Goal: Obtain resource: Download file/media

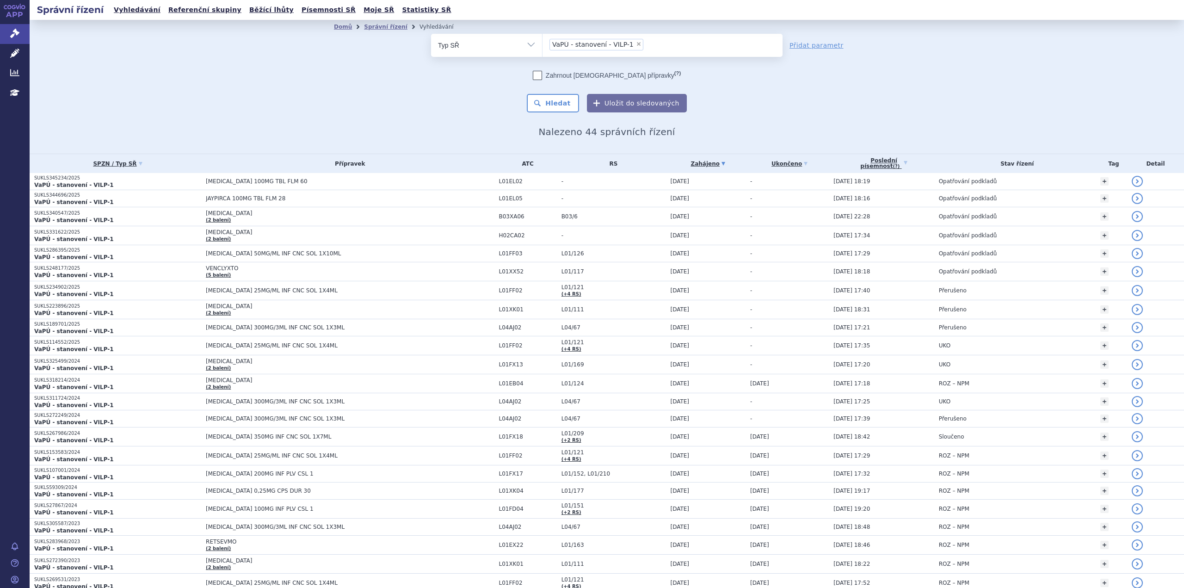
scroll to position [46, 0]
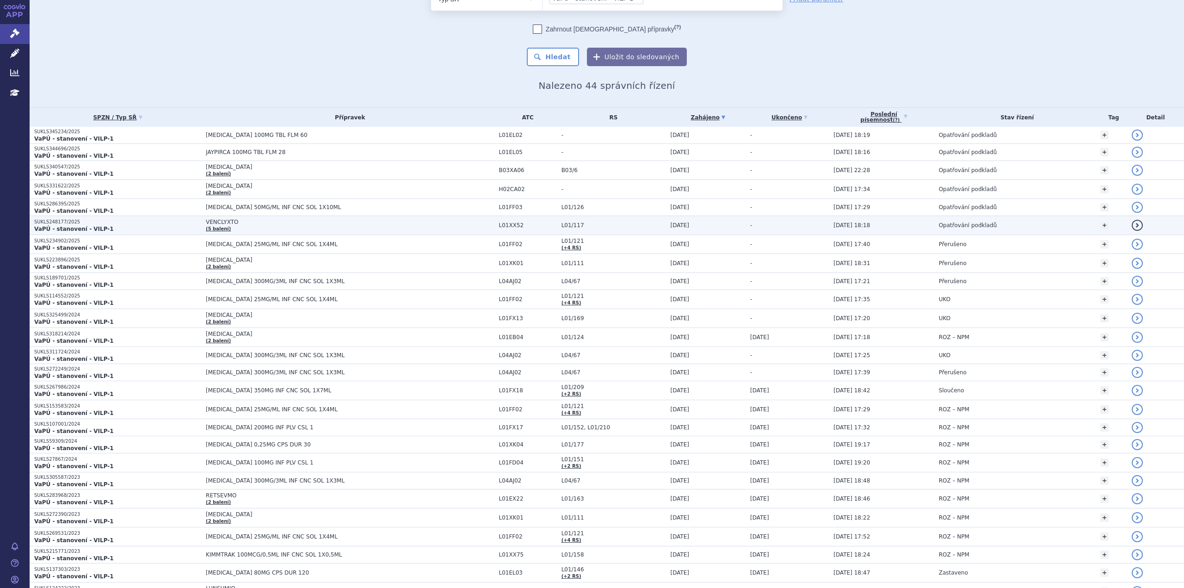
click at [247, 226] on td "VENCLYXTO (5 balení)" at bounding box center [347, 225] width 293 height 19
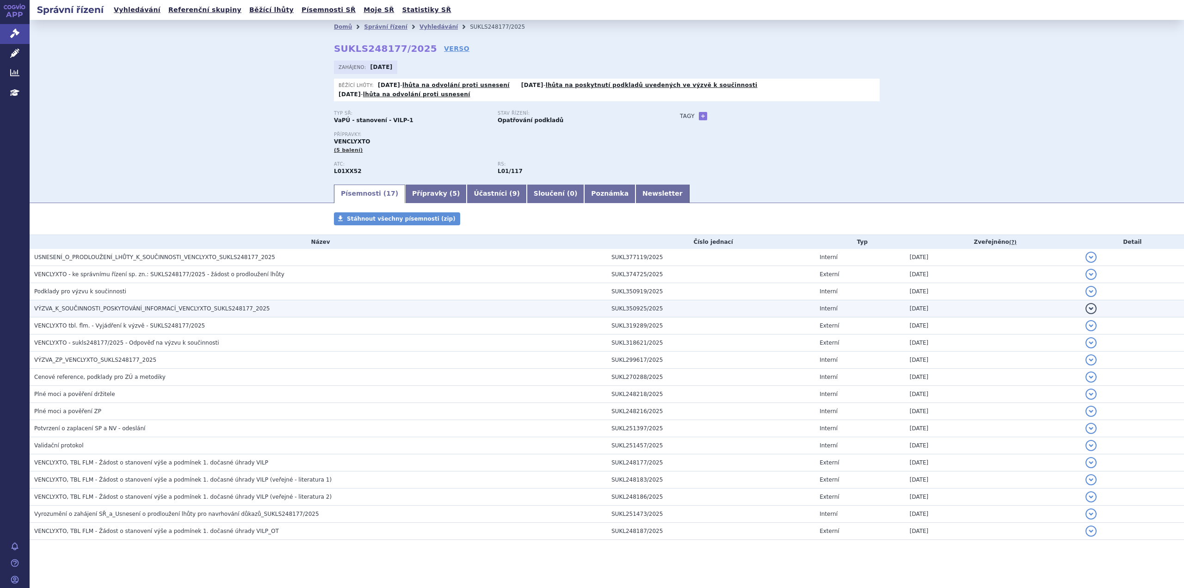
click at [101, 305] on span "VÝZVA_K_SOUČINNOSTI_POSKYTOVÁNÍ_INFORMACÍ_VENCLYXTO_SUKLS248177_2025" at bounding box center [151, 308] width 235 height 6
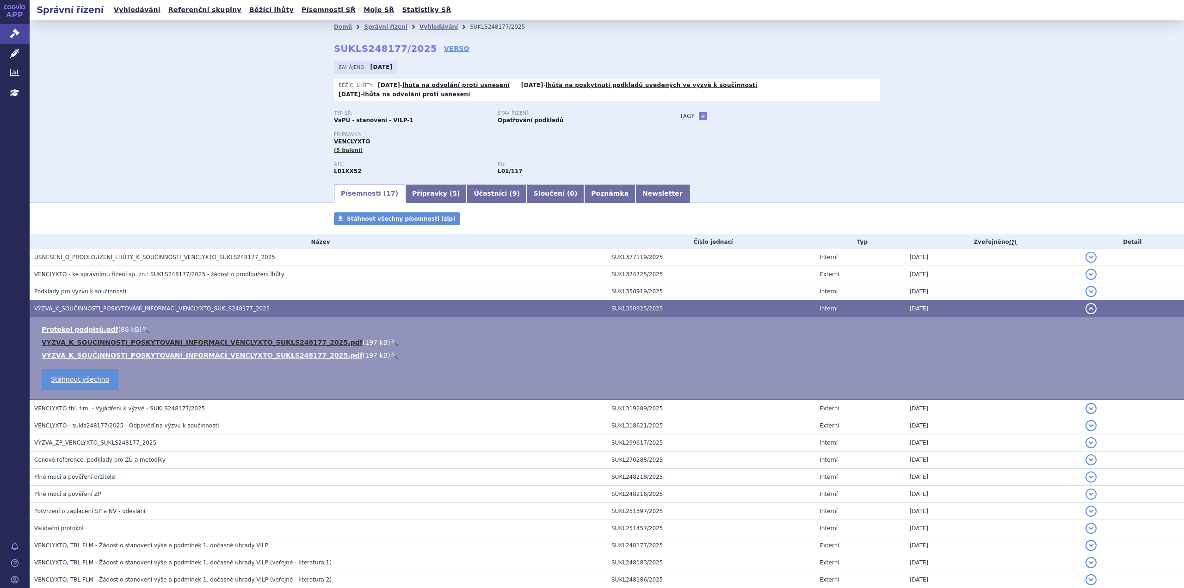
click at [131, 339] on link "VYZVA_K_SOUCINNOSTI_POSKYTOVANI_INFORMACI_VENCLYXTO_SUKLS248177_2025.pdf" at bounding box center [202, 342] width 321 height 7
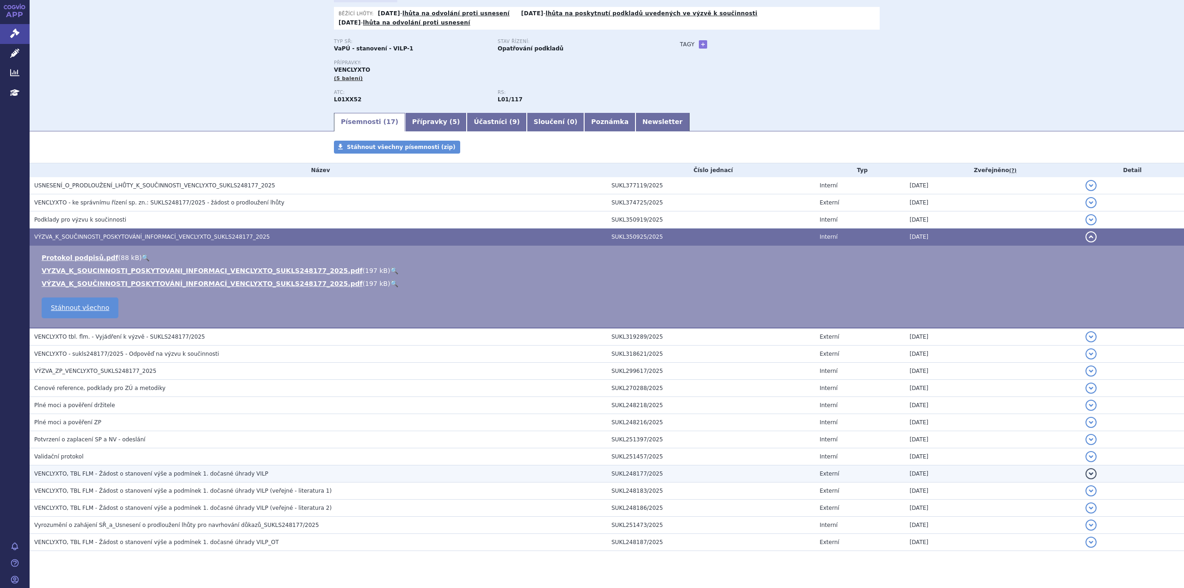
scroll to position [81, 0]
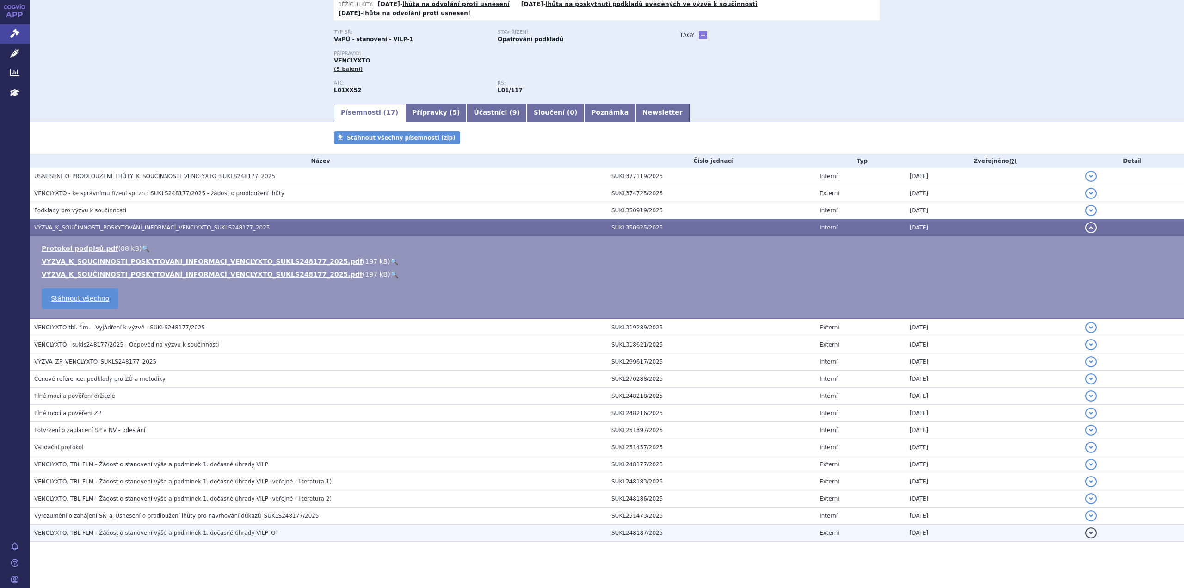
click at [192, 530] on span "VENCLYXTO, TBL FLM - Žádost o stanovení výše a podmínek 1. dočasné úhrady VILP_…" at bounding box center [156, 533] width 245 height 6
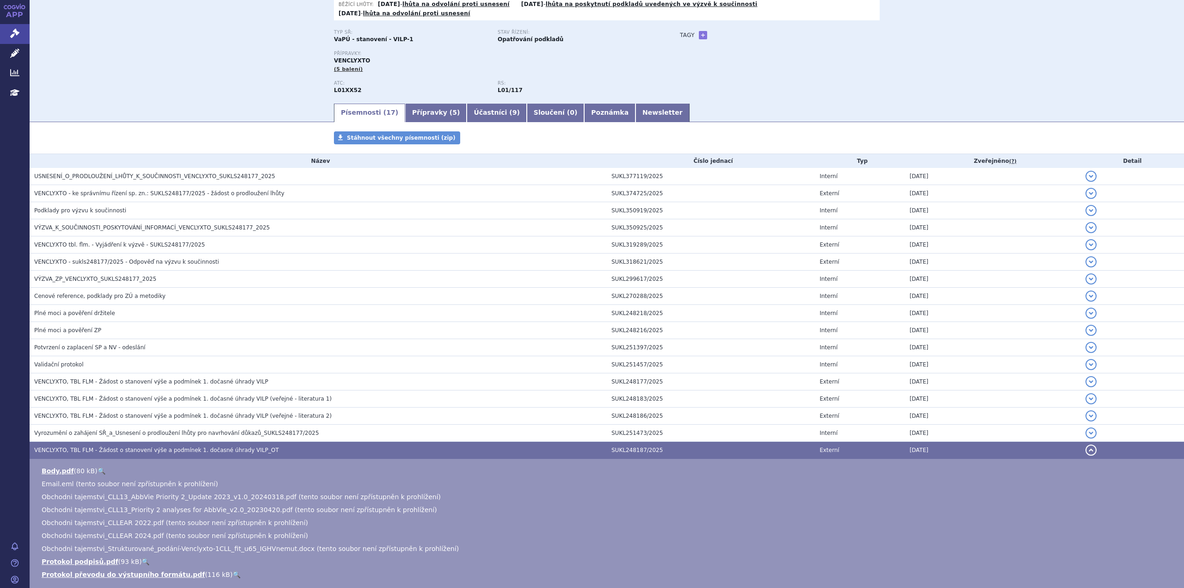
click at [73, 545] on span "Obchodni tajemstvi_Strukturované_podání-Venclyxto-1CLL_fit_u65_IGHVnemut.docx (…" at bounding box center [250, 548] width 417 height 7
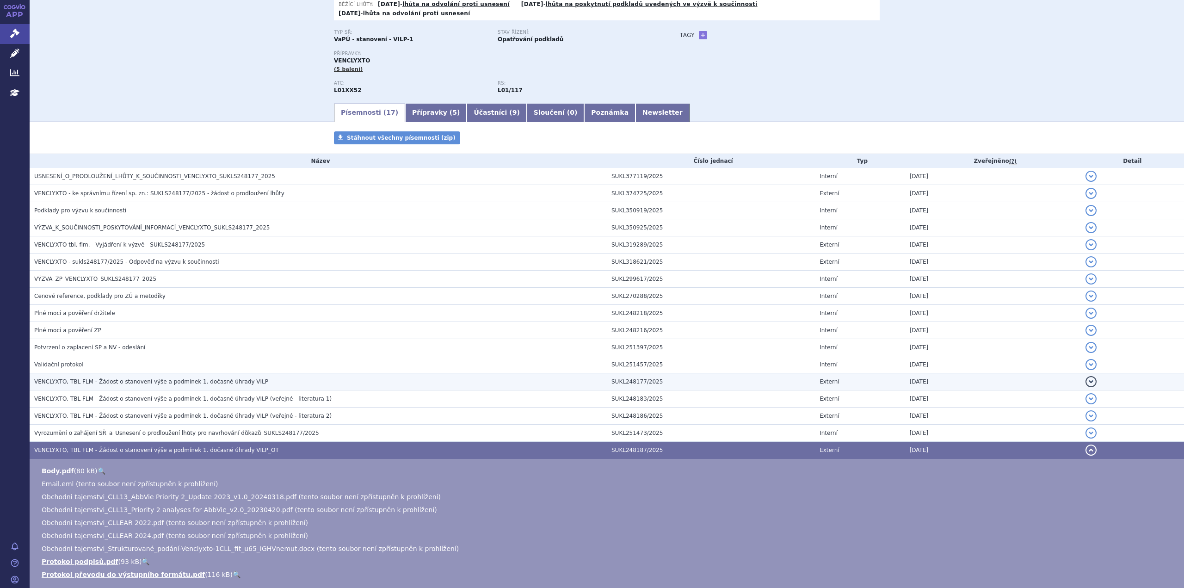
click at [199, 378] on span "VENCLYXTO, TBL FLM - Žádost o stanovení výše a podmínek 1. dočasné úhrady VILP" at bounding box center [151, 381] width 234 height 6
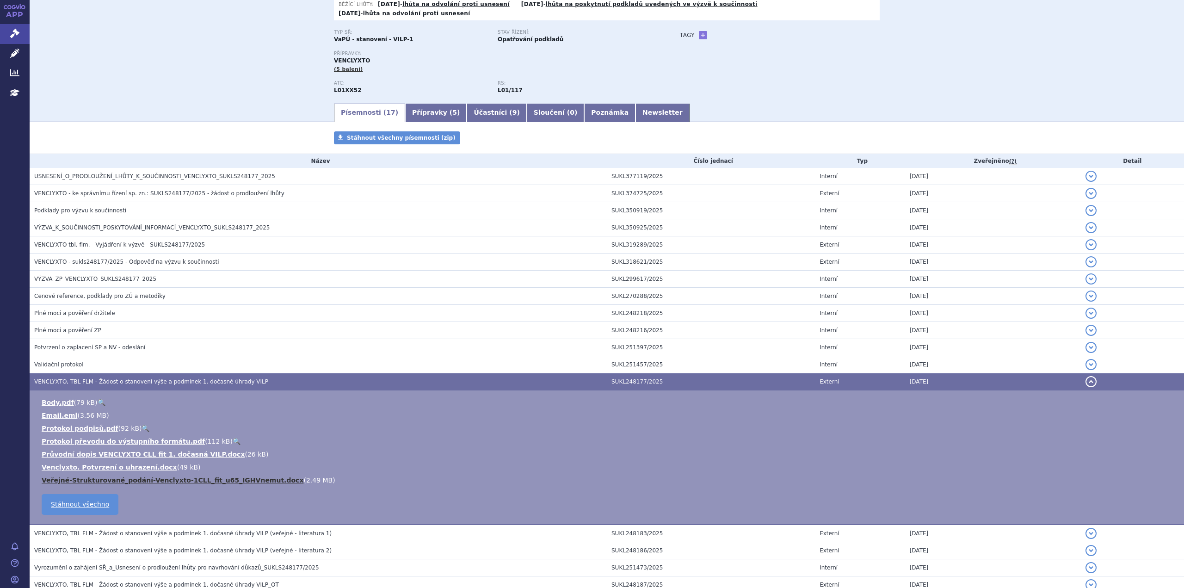
click at [154, 476] on link "Veřejné-Strukturované_podání-Venclyxto-1CLL_fit_u65_IGHVnemut.docx" at bounding box center [173, 479] width 262 height 7
